Goal: Use online tool/utility: Utilize a website feature to perform a specific function

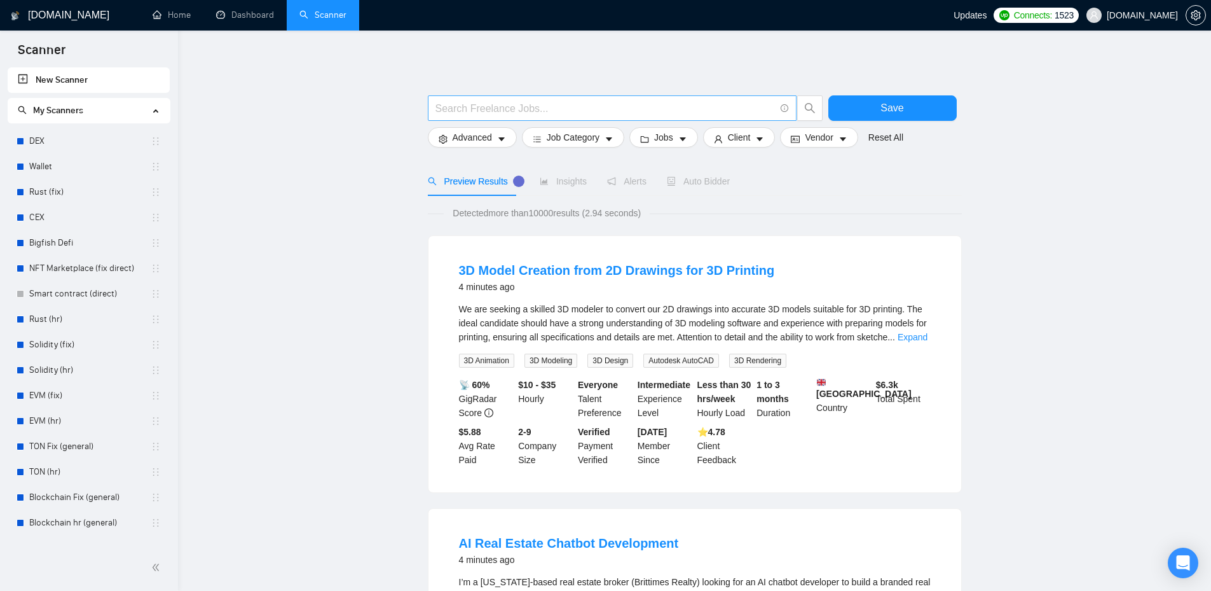
click at [732, 101] on input "text" at bounding box center [604, 108] width 339 height 16
click at [498, 141] on icon "caret-down" at bounding box center [501, 139] width 9 height 9
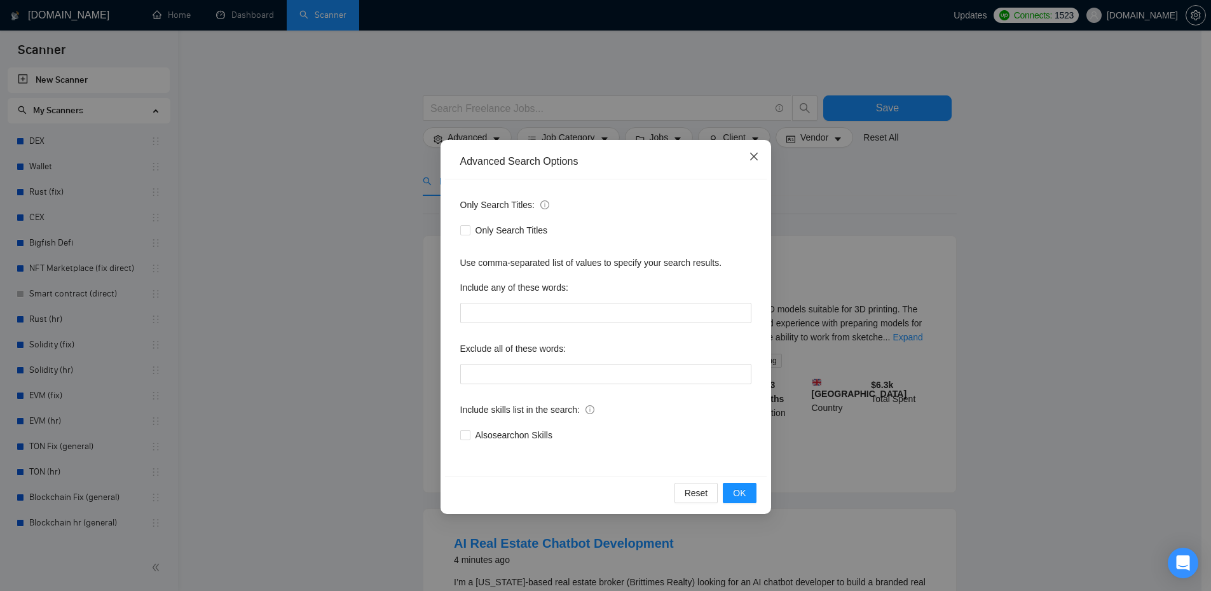
click at [751, 157] on icon "close" at bounding box center [754, 156] width 10 height 10
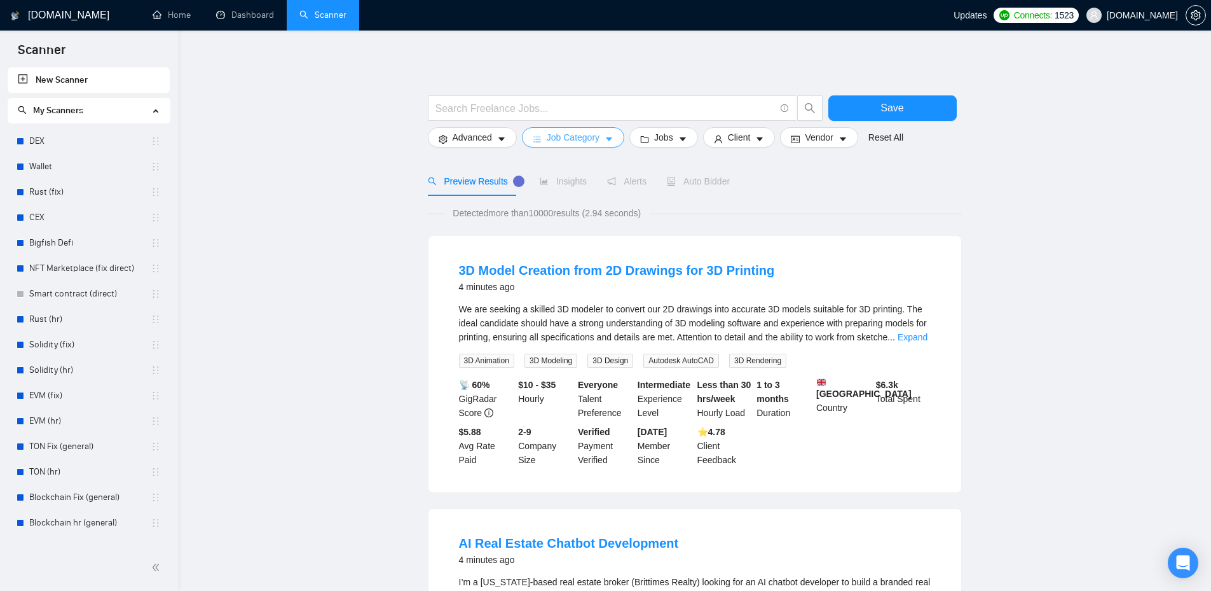
click at [601, 139] on button "Job Category" at bounding box center [573, 137] width 102 height 20
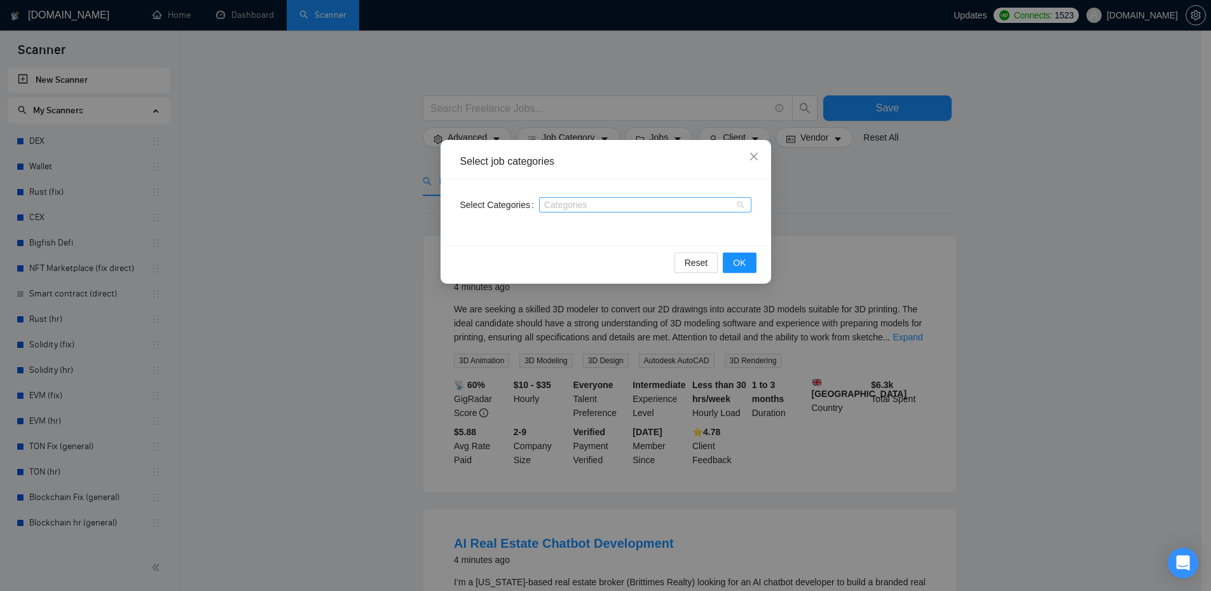
click at [741, 206] on div "Categories" at bounding box center [645, 204] width 212 height 15
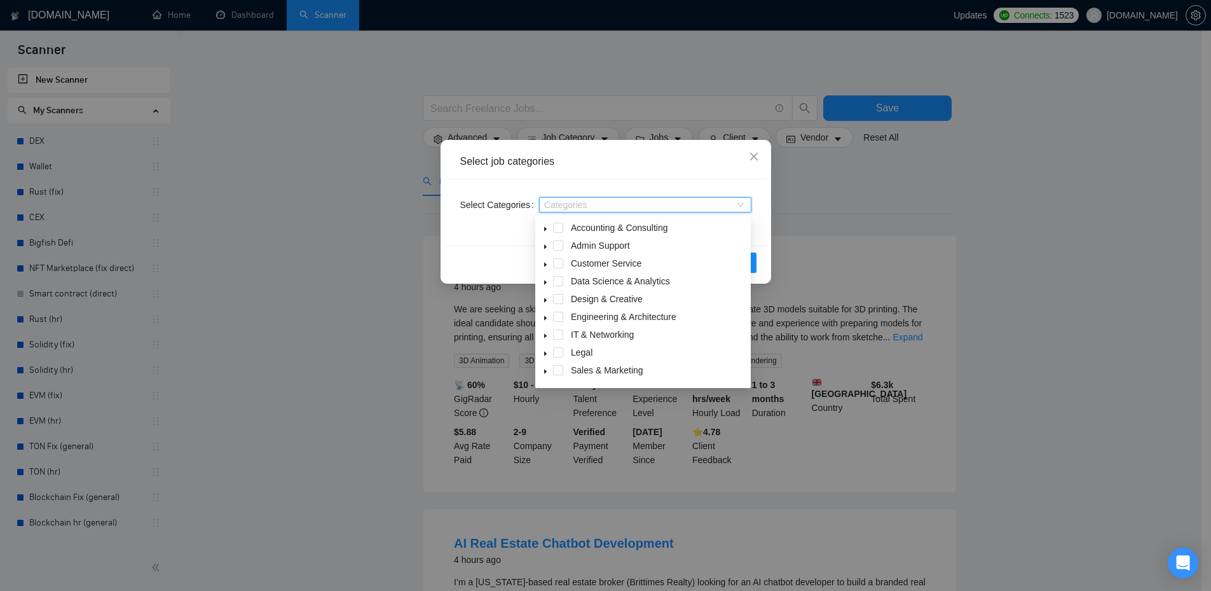
click at [730, 164] on div "Select job categories" at bounding box center [605, 161] width 291 height 14
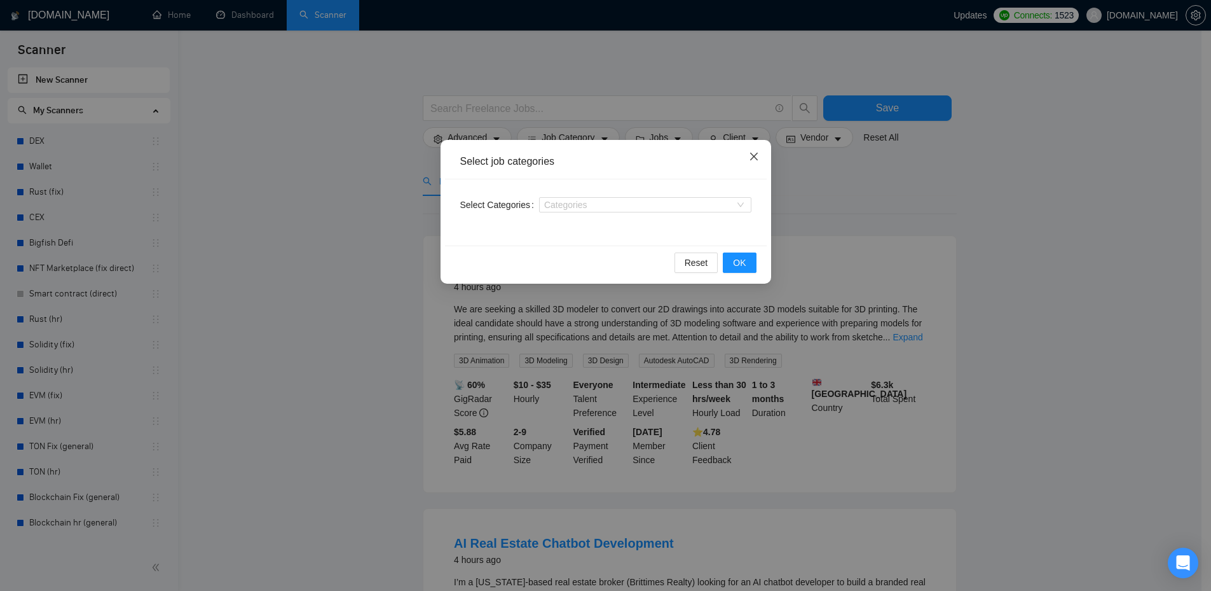
click at [757, 160] on icon "close" at bounding box center [754, 157] width 8 height 8
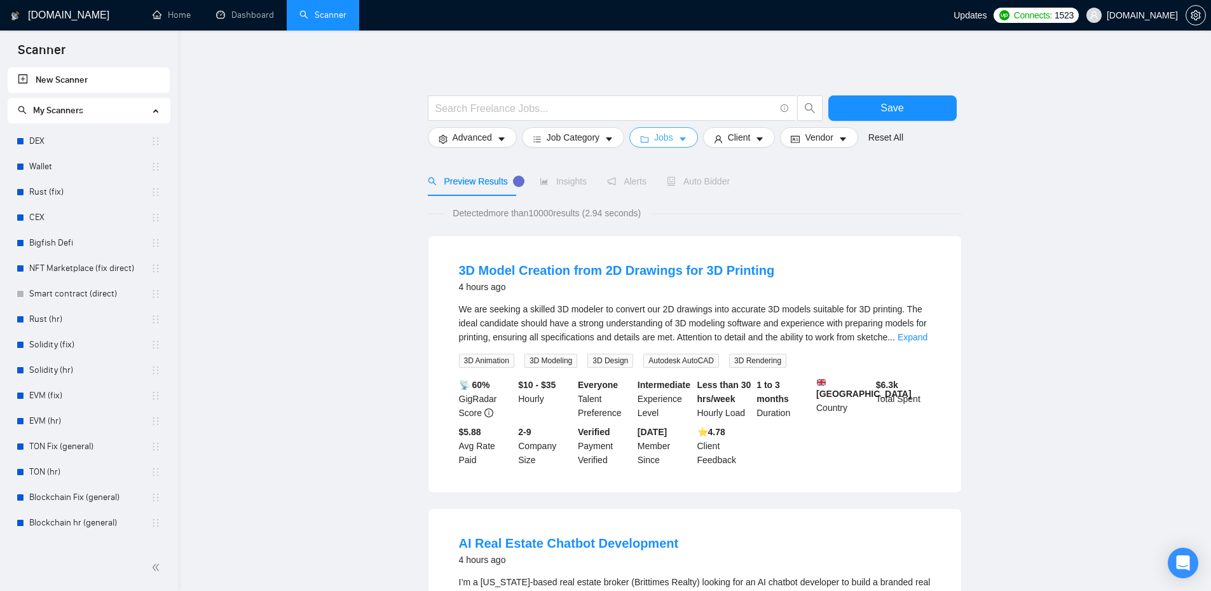
click at [678, 140] on icon "caret-down" at bounding box center [682, 139] width 9 height 9
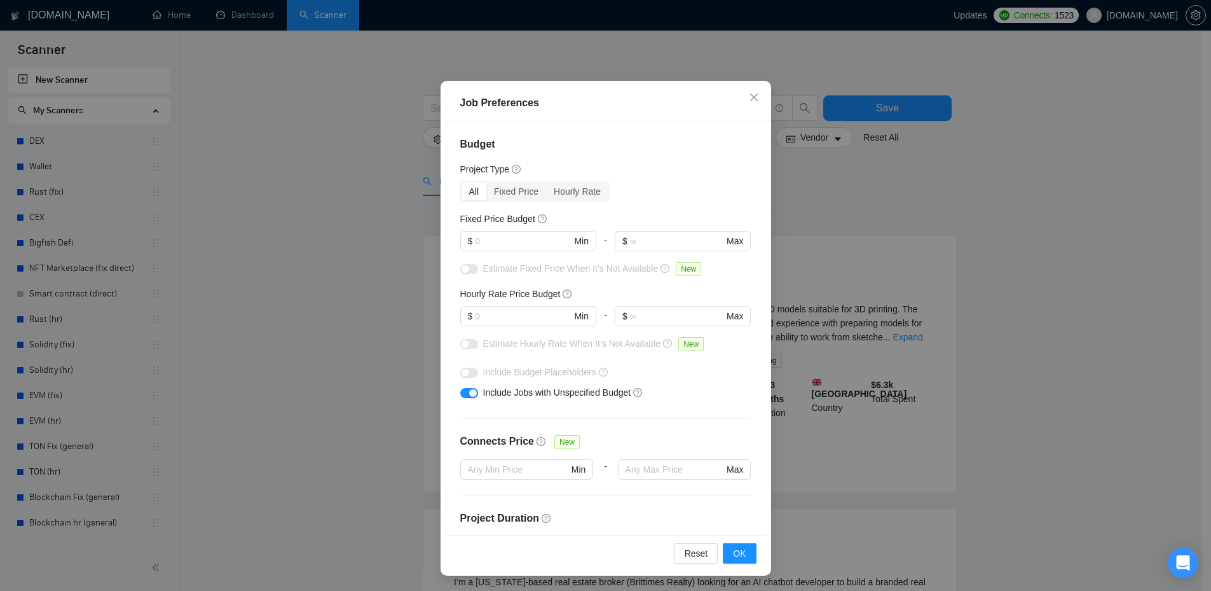
scroll to position [148, 0]
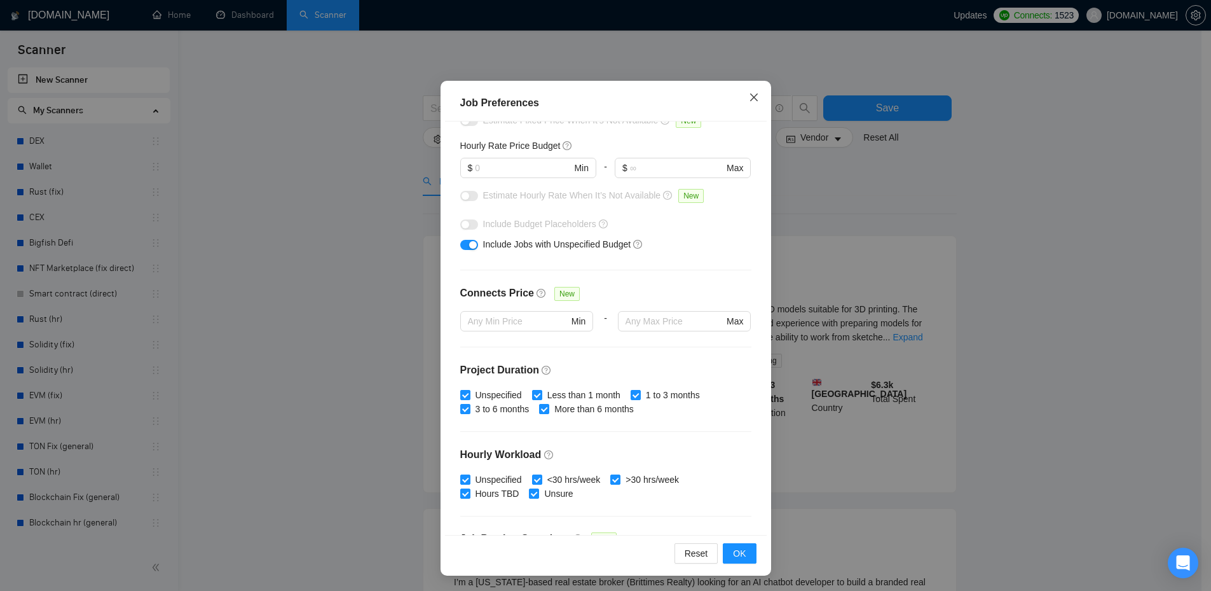
click at [749, 100] on icon "close" at bounding box center [754, 97] width 10 height 10
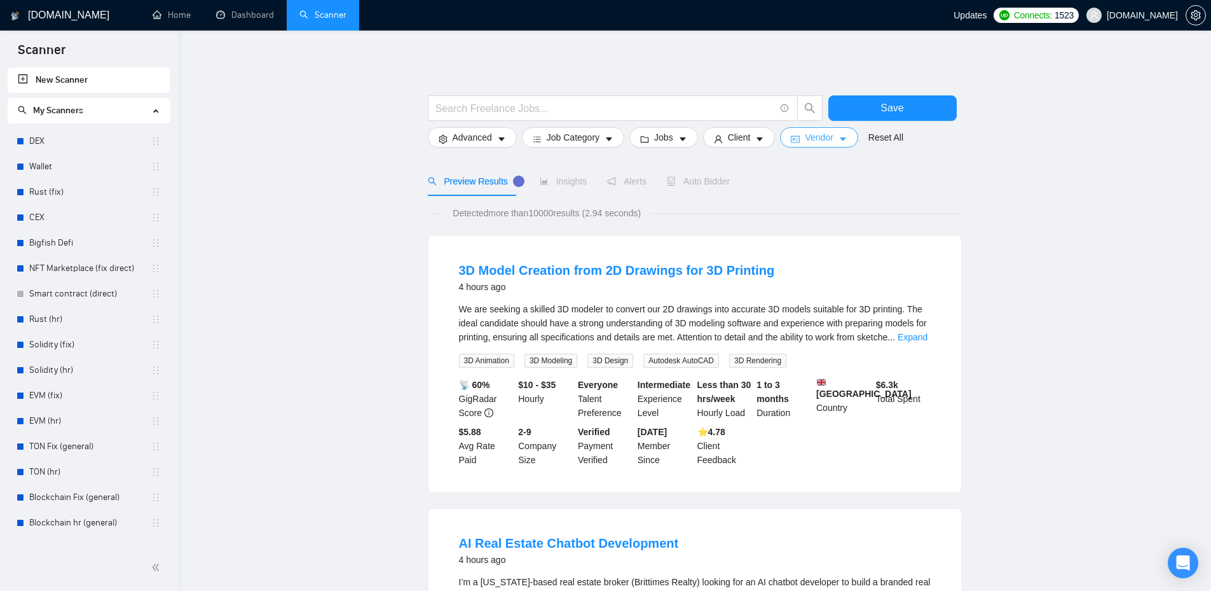
click at [817, 141] on span "Vendor" at bounding box center [819, 137] width 28 height 14
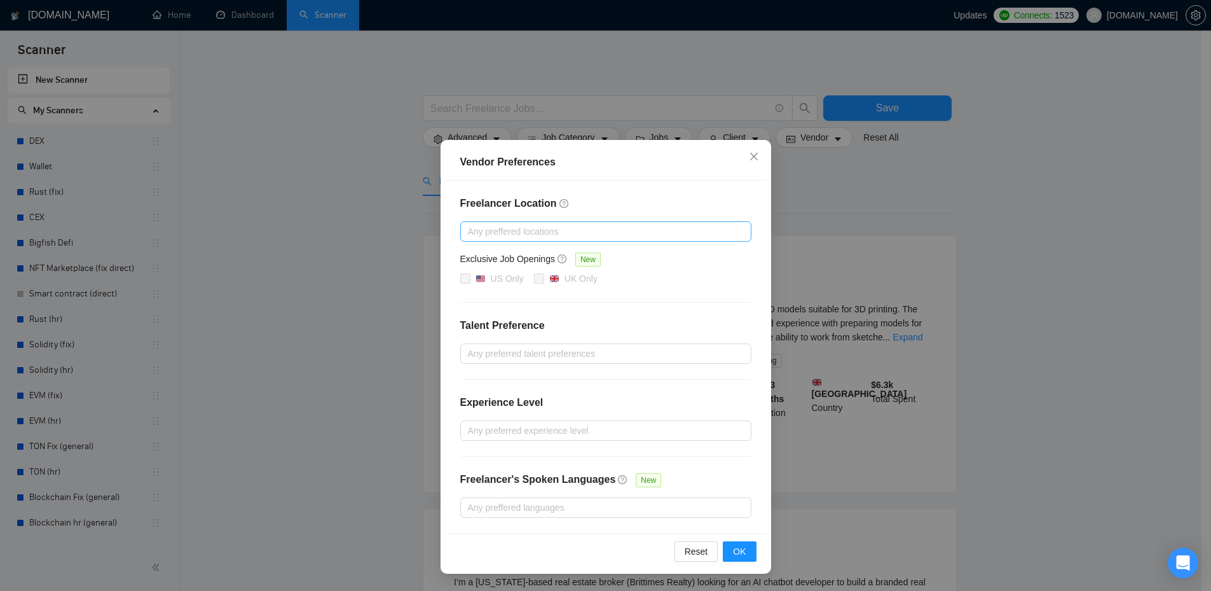
click at [654, 235] on div at bounding box center [599, 231] width 272 height 15
click at [699, 203] on h4 "Freelancer Location" at bounding box center [605, 203] width 291 height 15
click at [683, 252] on div "Exclusive Job Openings New" at bounding box center [605, 262] width 291 height 20
click at [737, 554] on span "OK" at bounding box center [739, 551] width 13 height 14
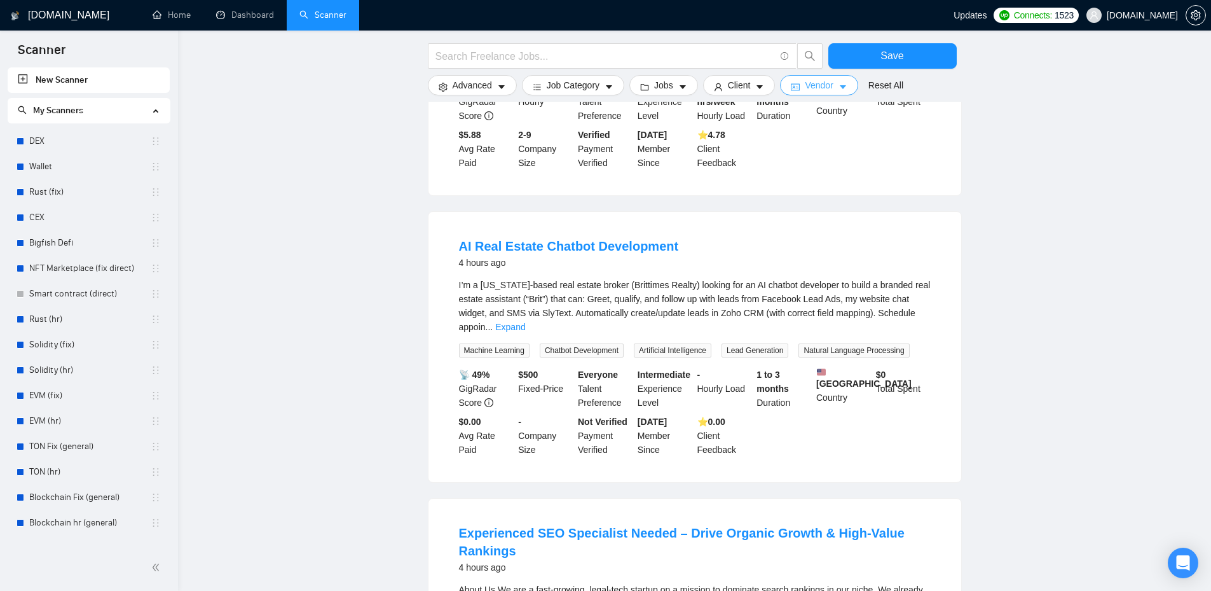
scroll to position [445, 0]
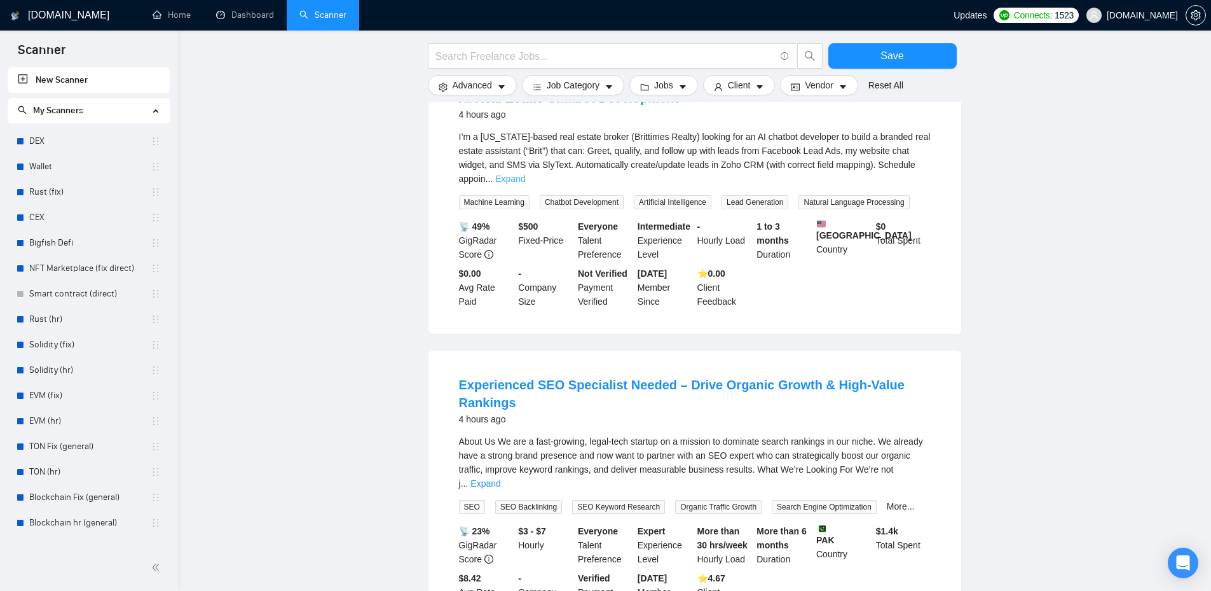
click at [525, 174] on link "Expand" at bounding box center [510, 179] width 30 height 10
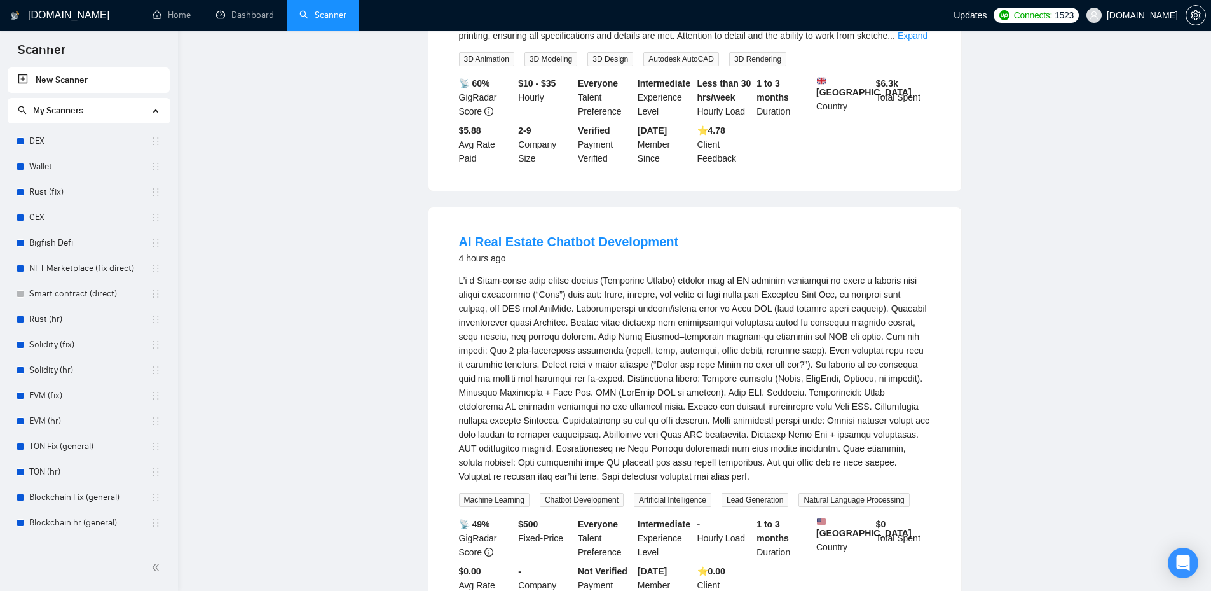
scroll to position [0, 0]
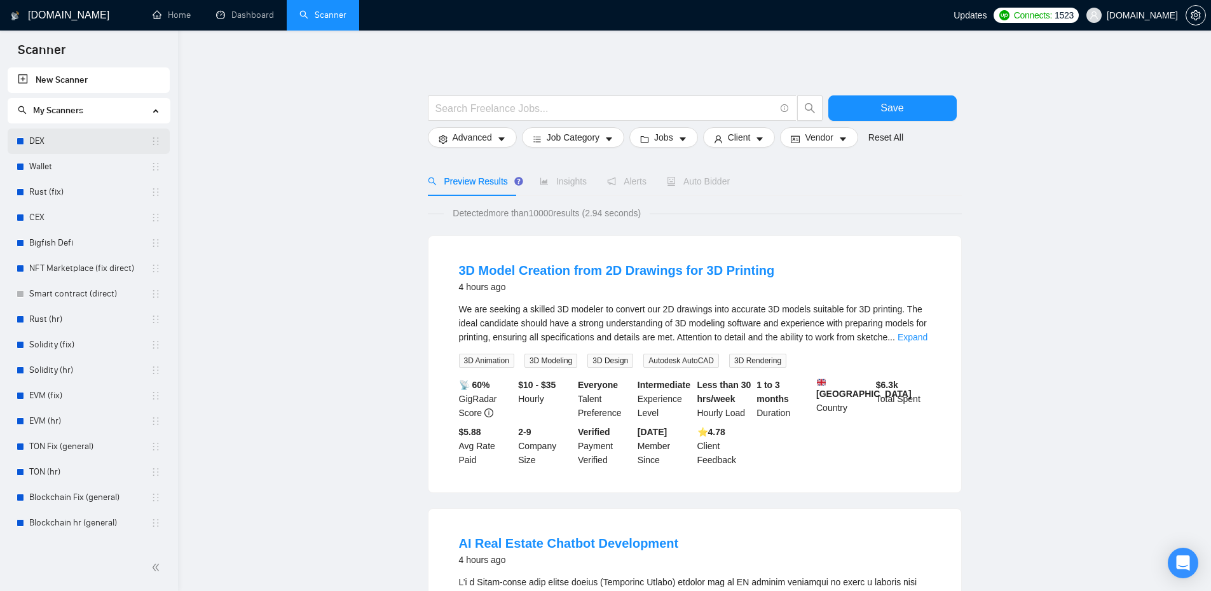
click at [45, 141] on link "DEX" at bounding box center [89, 140] width 121 height 25
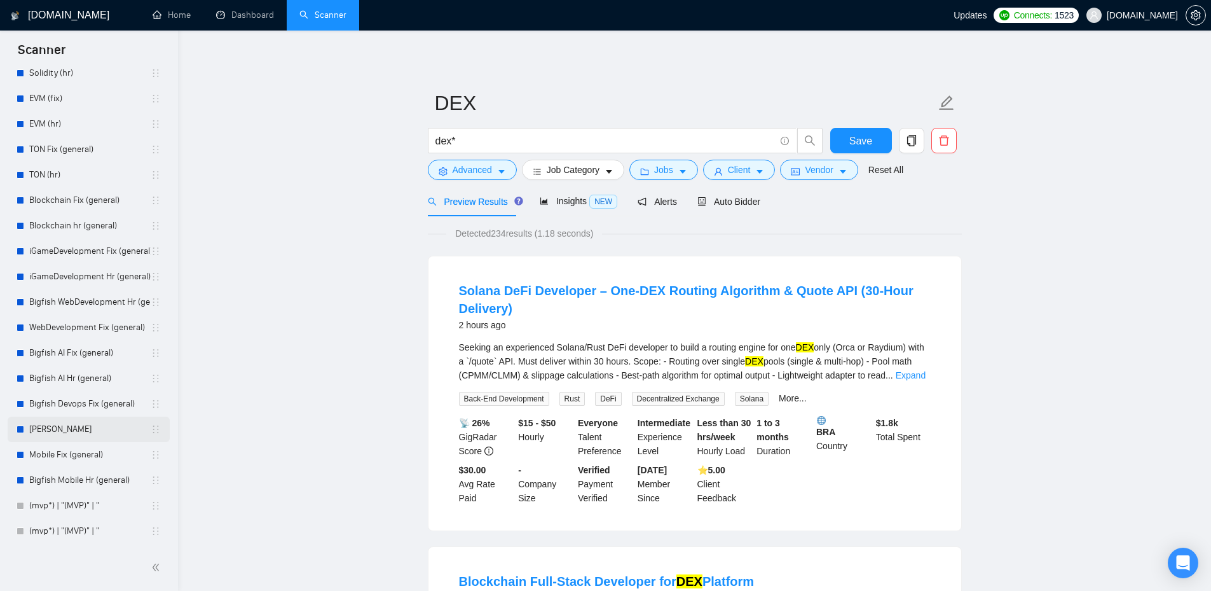
scroll to position [445, 0]
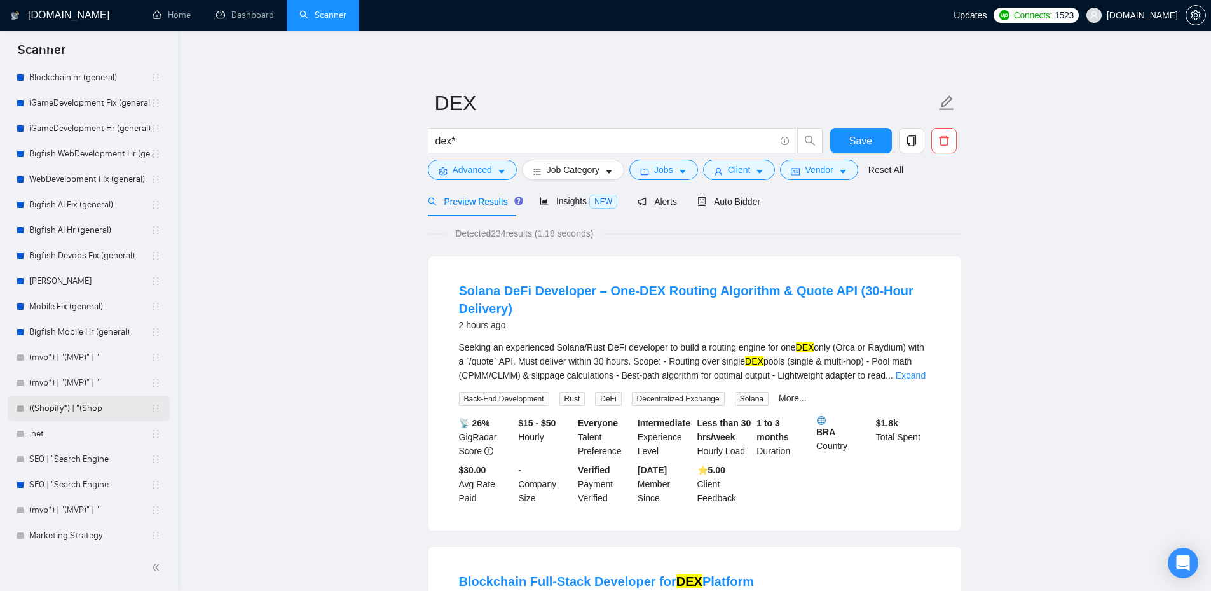
click at [70, 410] on link "((Shopify*) | "(Shop" at bounding box center [89, 407] width 121 height 25
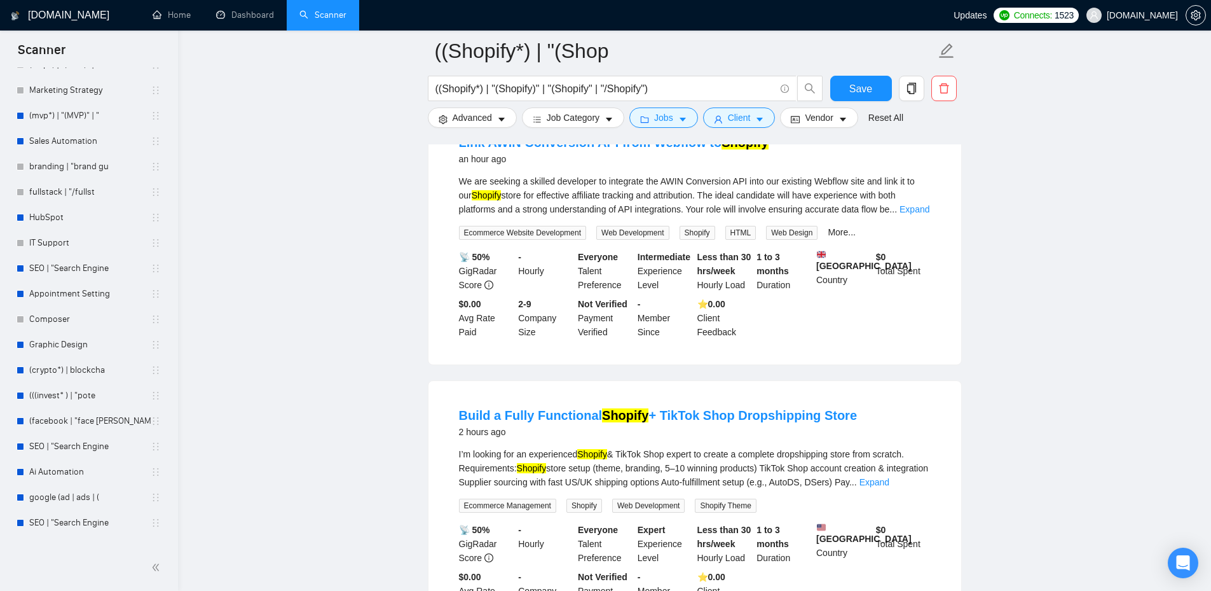
scroll to position [297, 0]
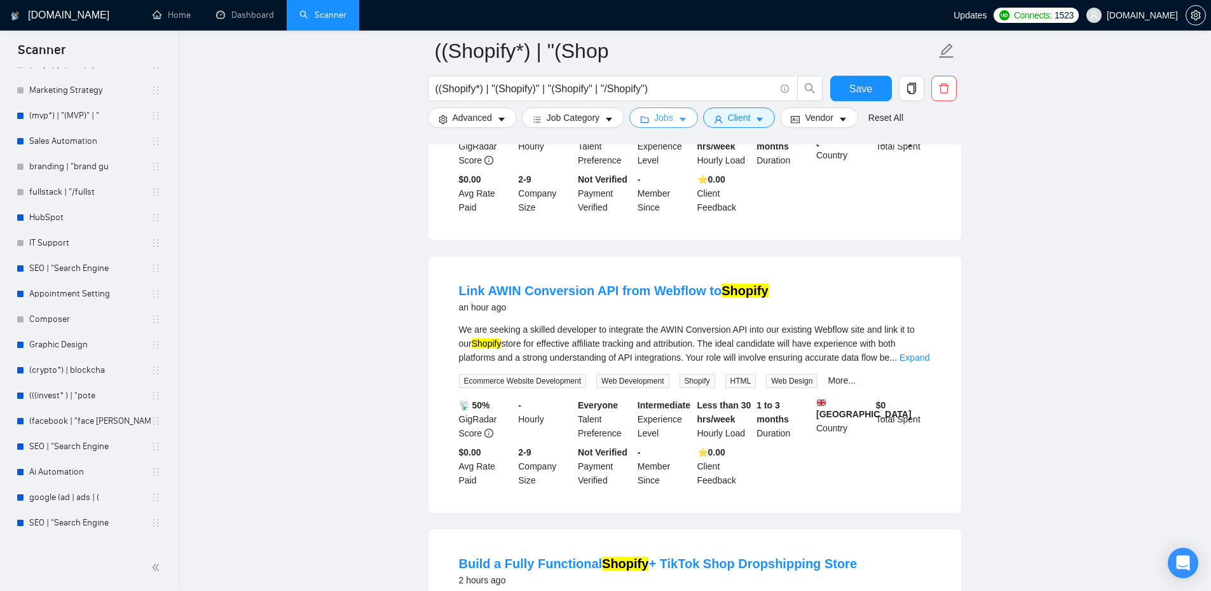
click at [680, 119] on icon "caret-down" at bounding box center [683, 120] width 6 height 4
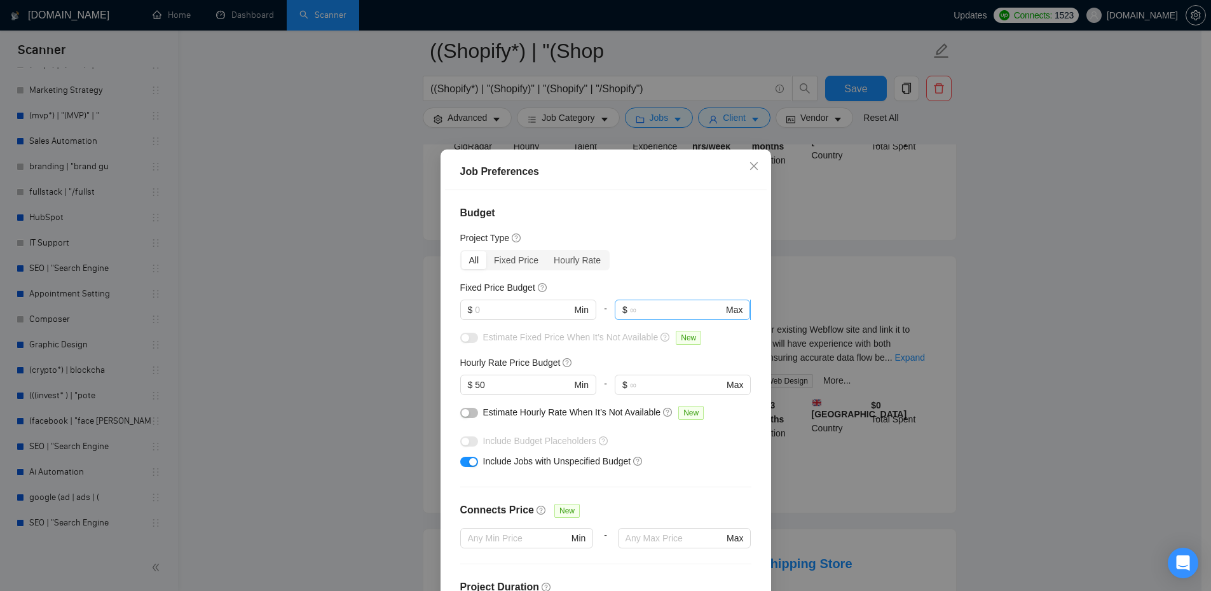
scroll to position [148, 0]
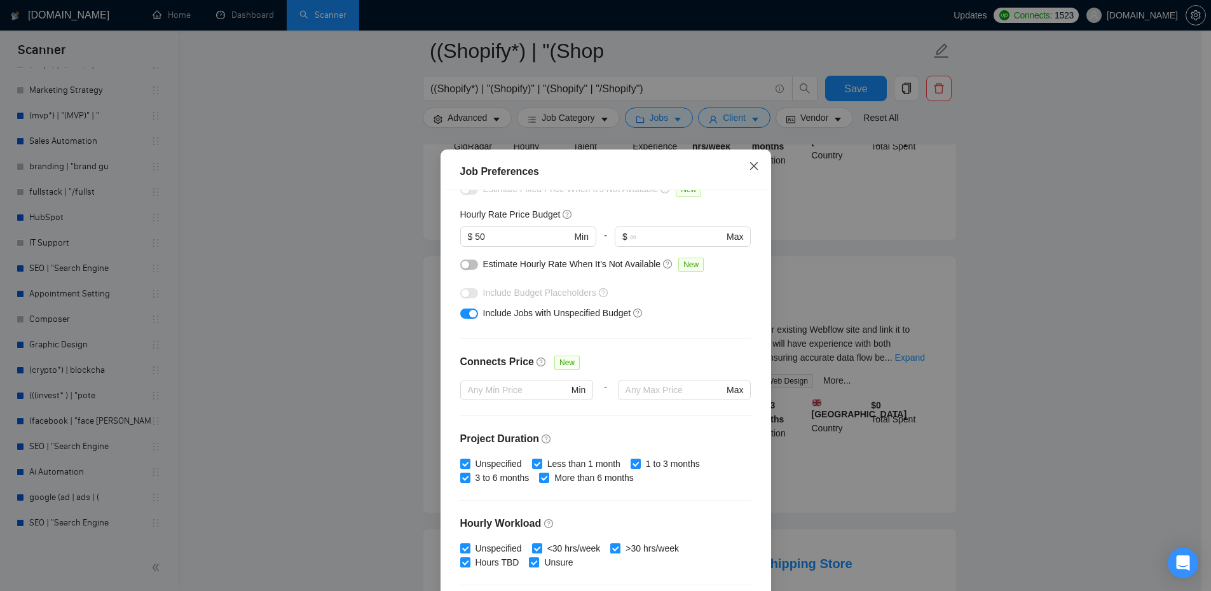
click at [750, 169] on icon "close" at bounding box center [754, 166] width 10 height 10
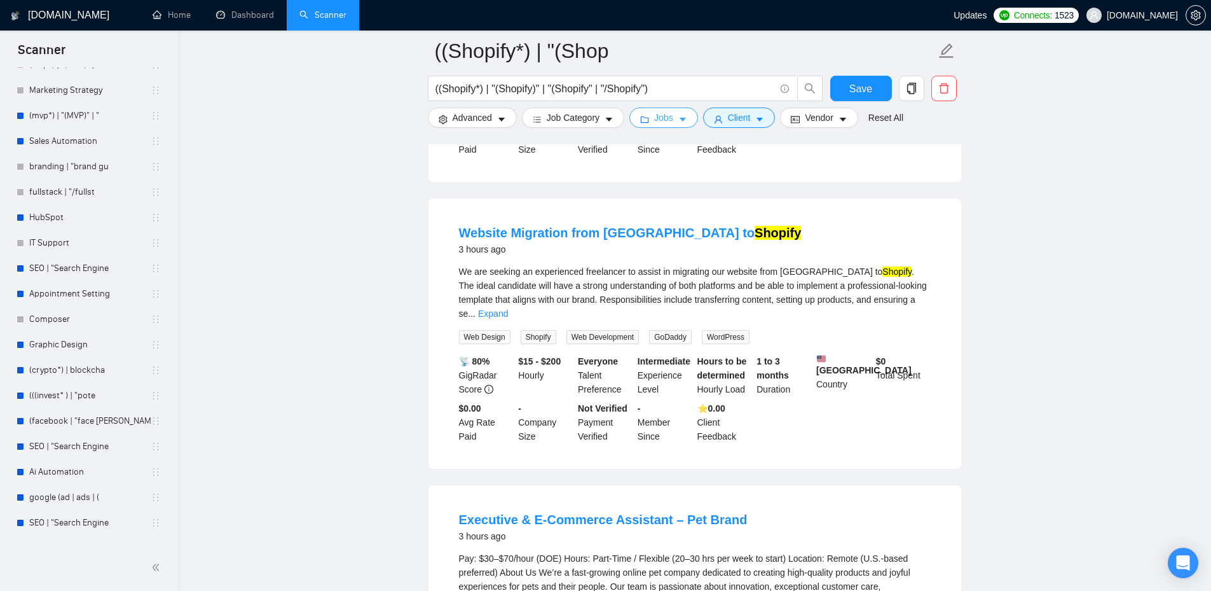
scroll to position [1483, 0]
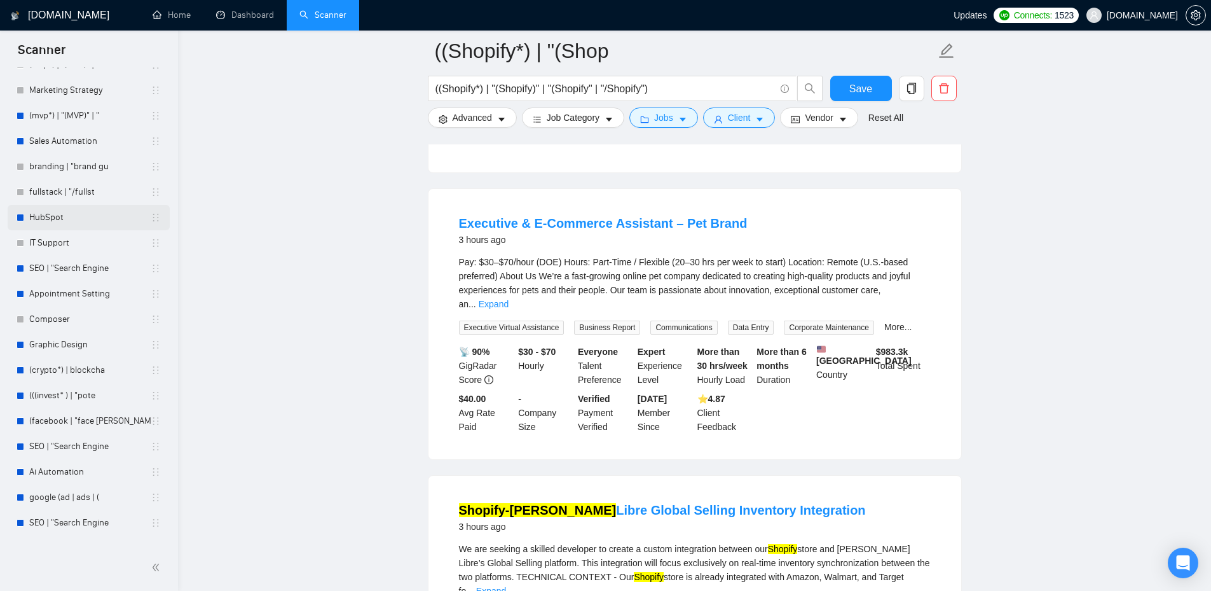
click at [45, 218] on link "HubSpot" at bounding box center [89, 217] width 121 height 25
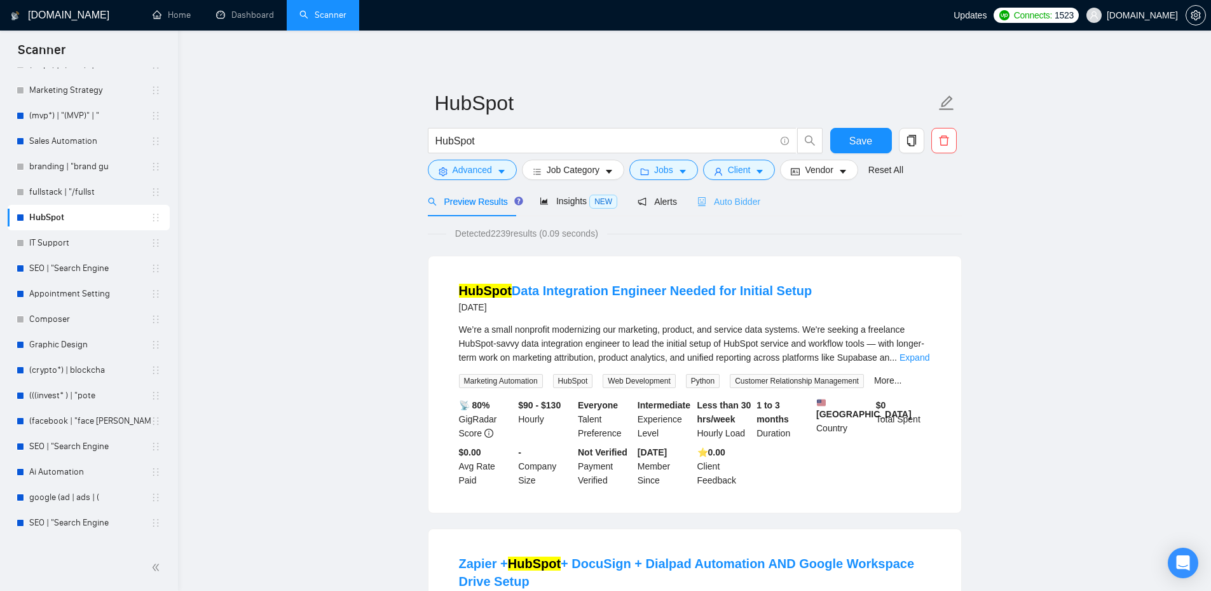
click at [741, 209] on div "Auto Bidder" at bounding box center [728, 201] width 63 height 30
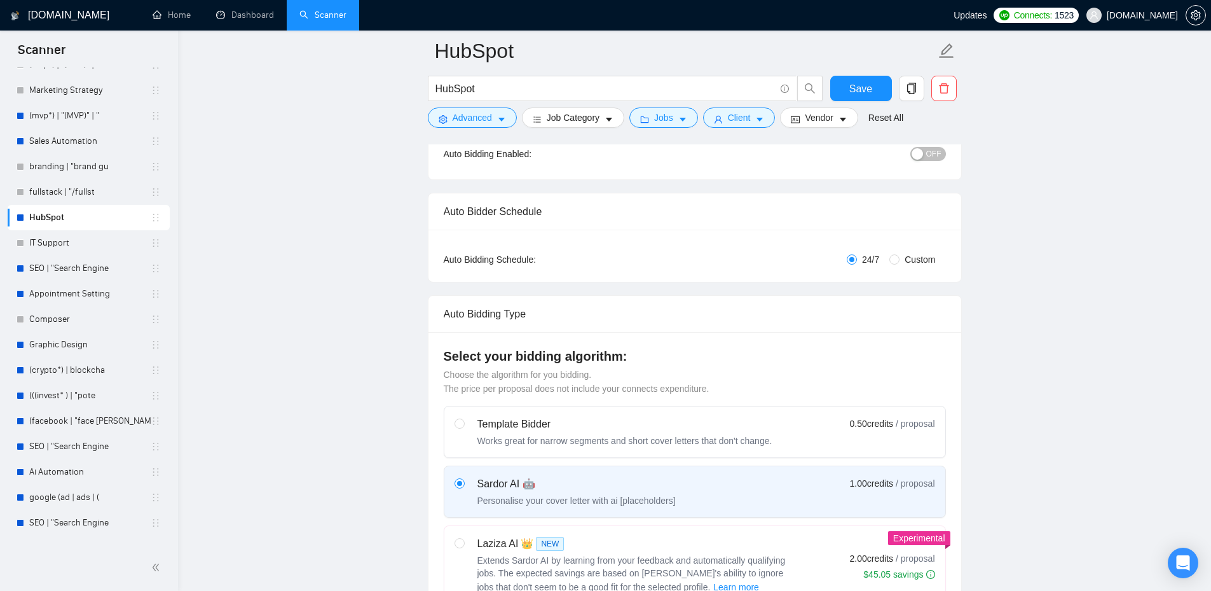
scroll to position [297, 0]
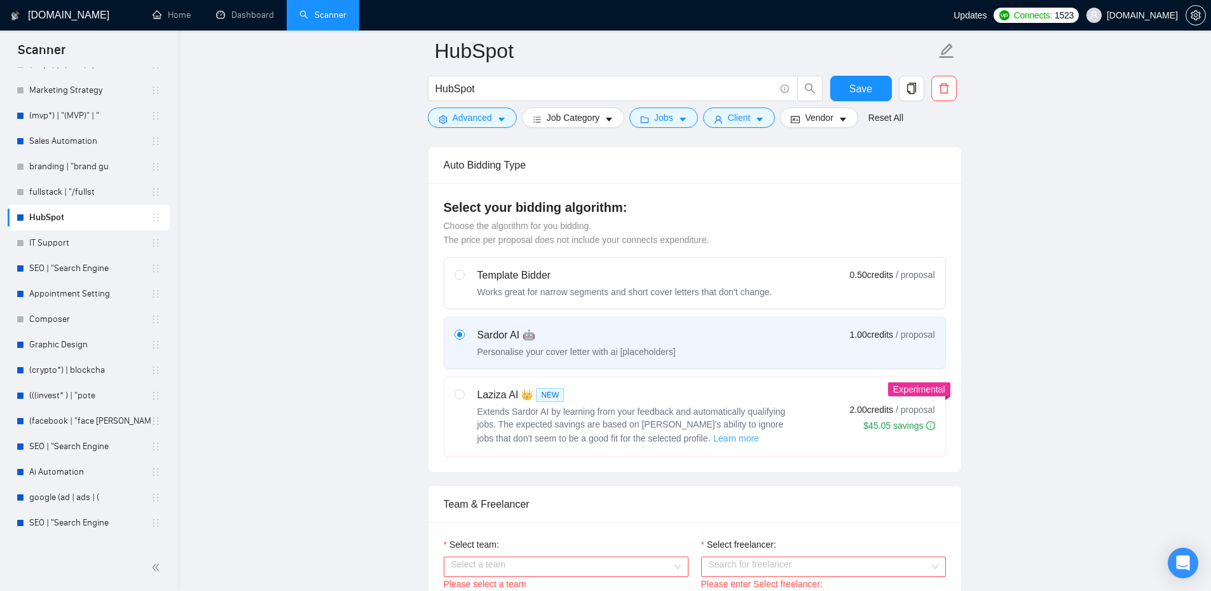
click at [713, 435] on span "Learn more" at bounding box center [736, 438] width 46 height 14
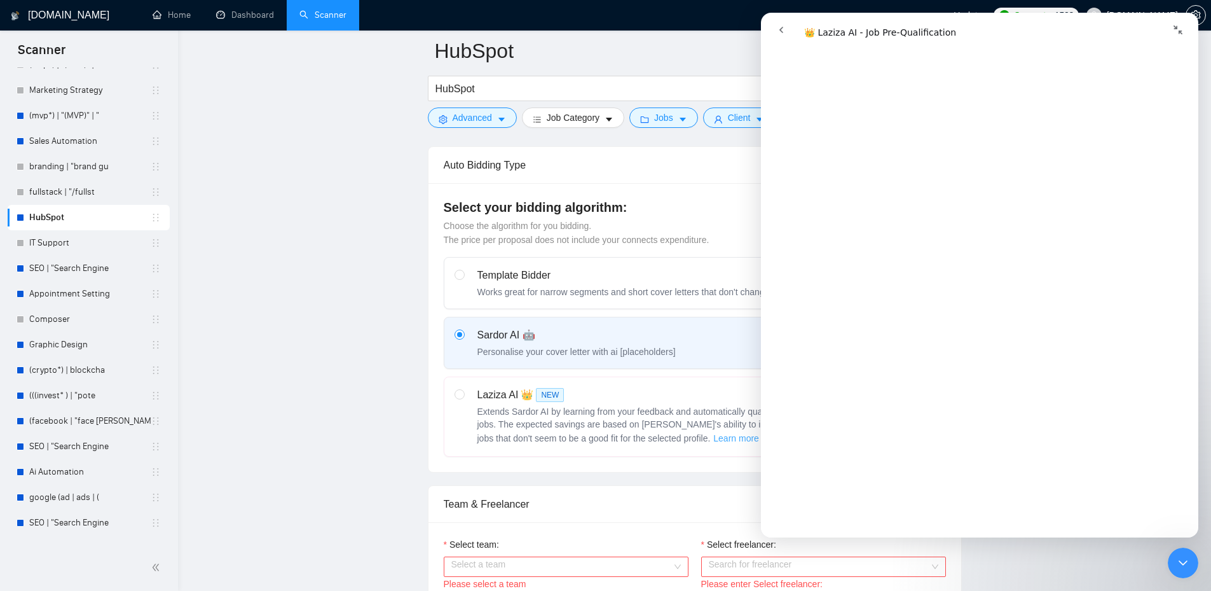
scroll to position [890, 0]
